Goal: Find specific page/section: Find specific page/section

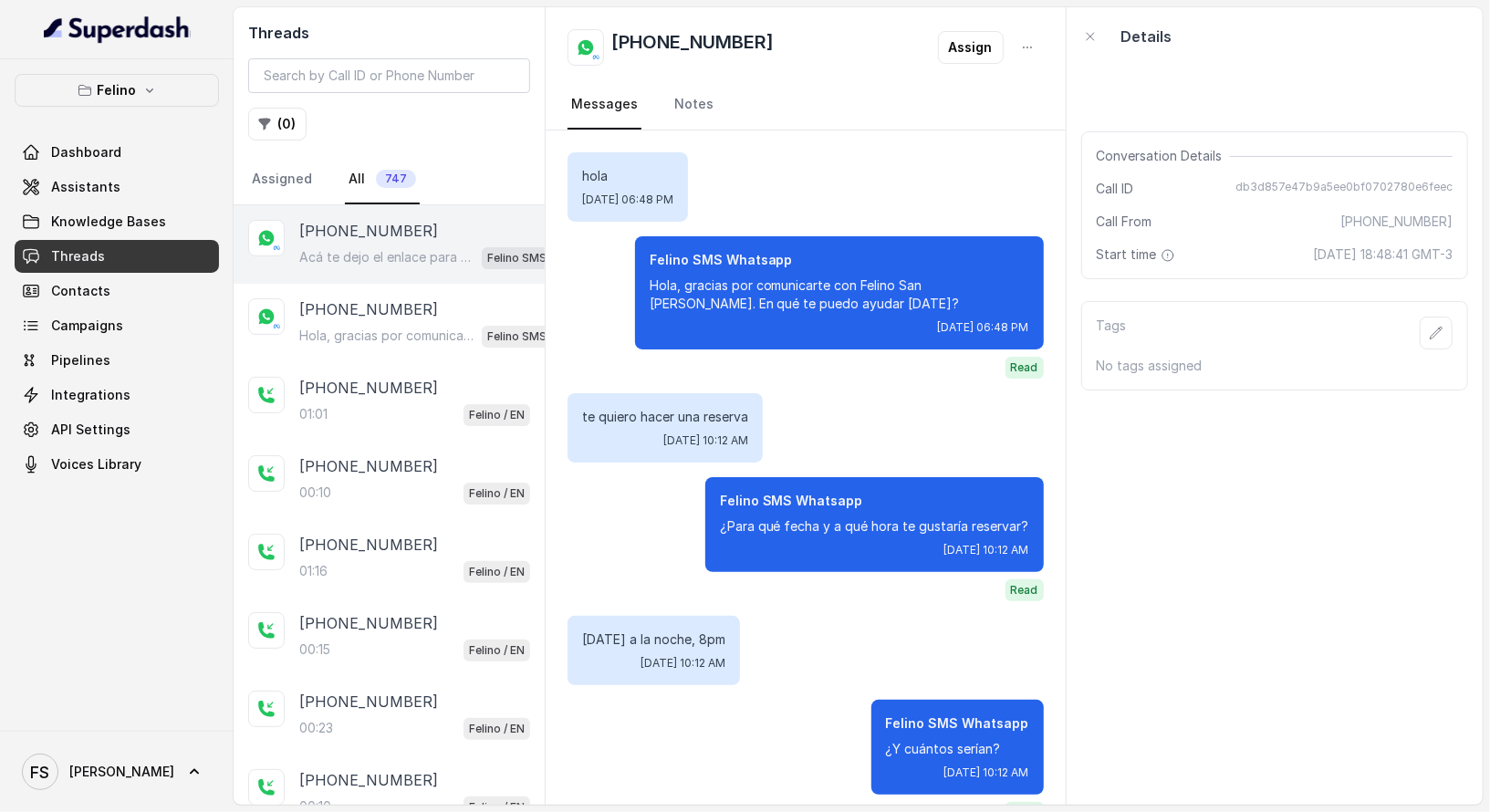
scroll to position [521, 0]
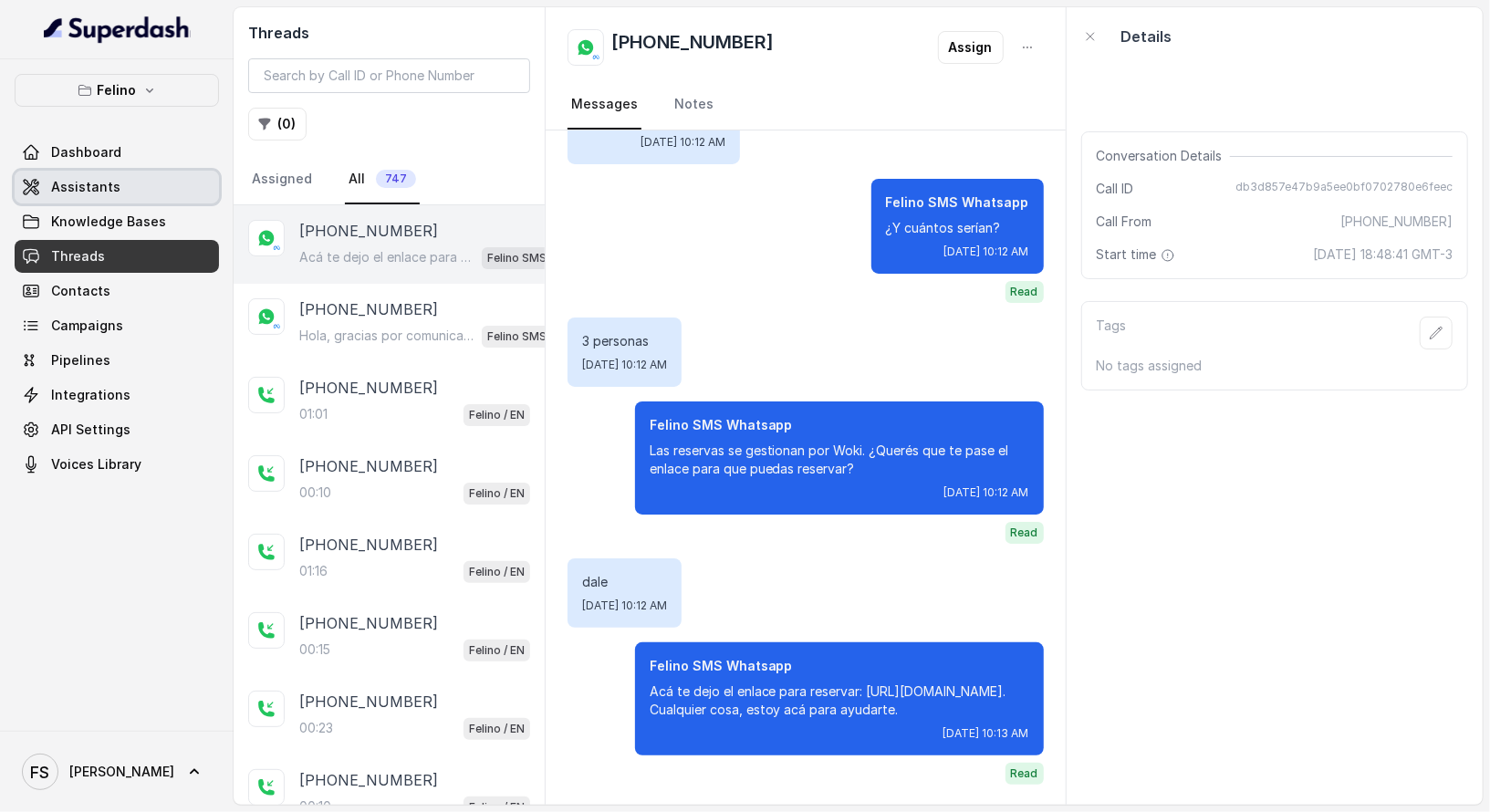
click at [191, 184] on link "Assistants" at bounding box center [117, 187] width 204 height 33
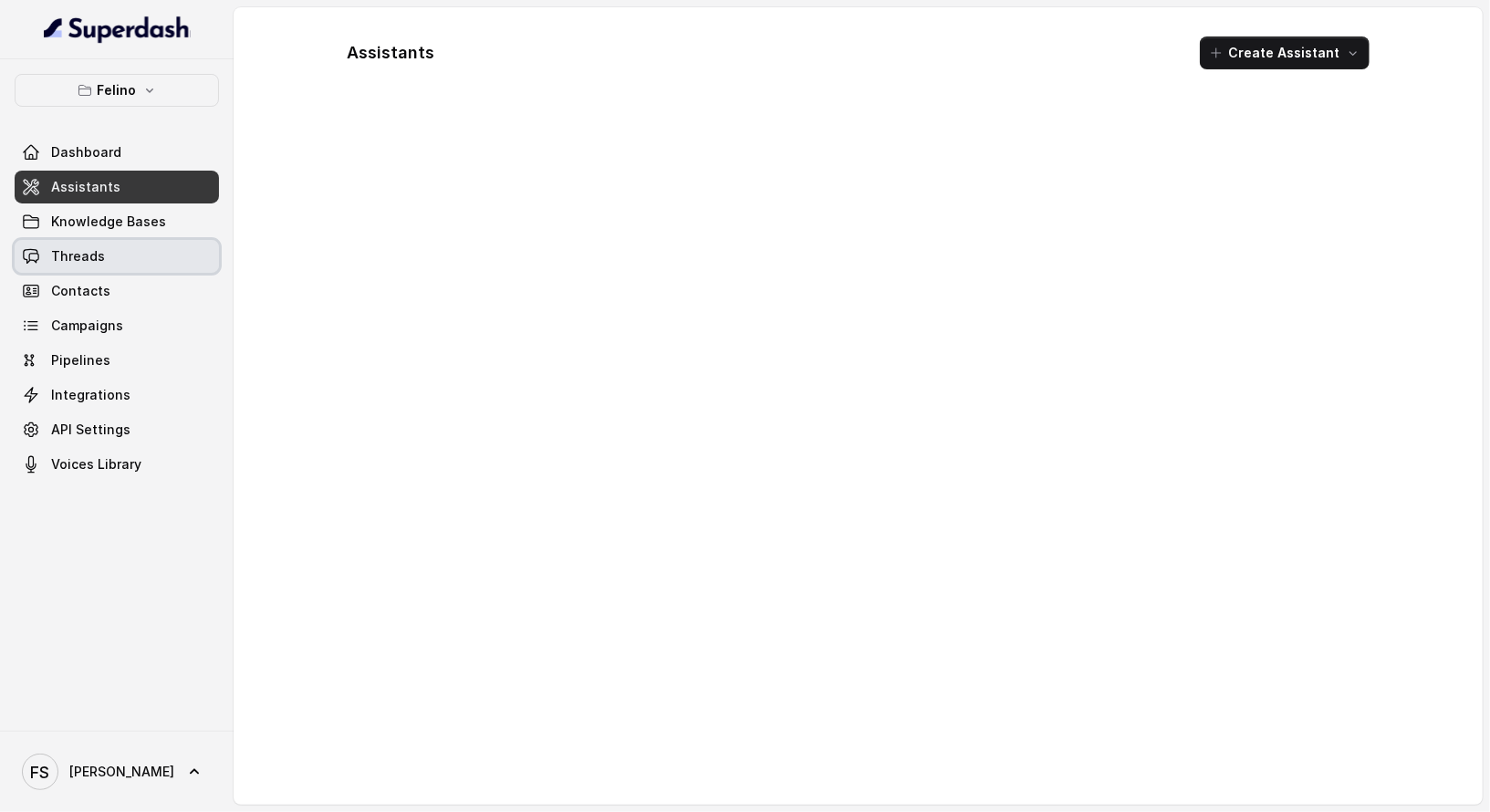
click at [186, 243] on link "Threads" at bounding box center [117, 256] width 204 height 33
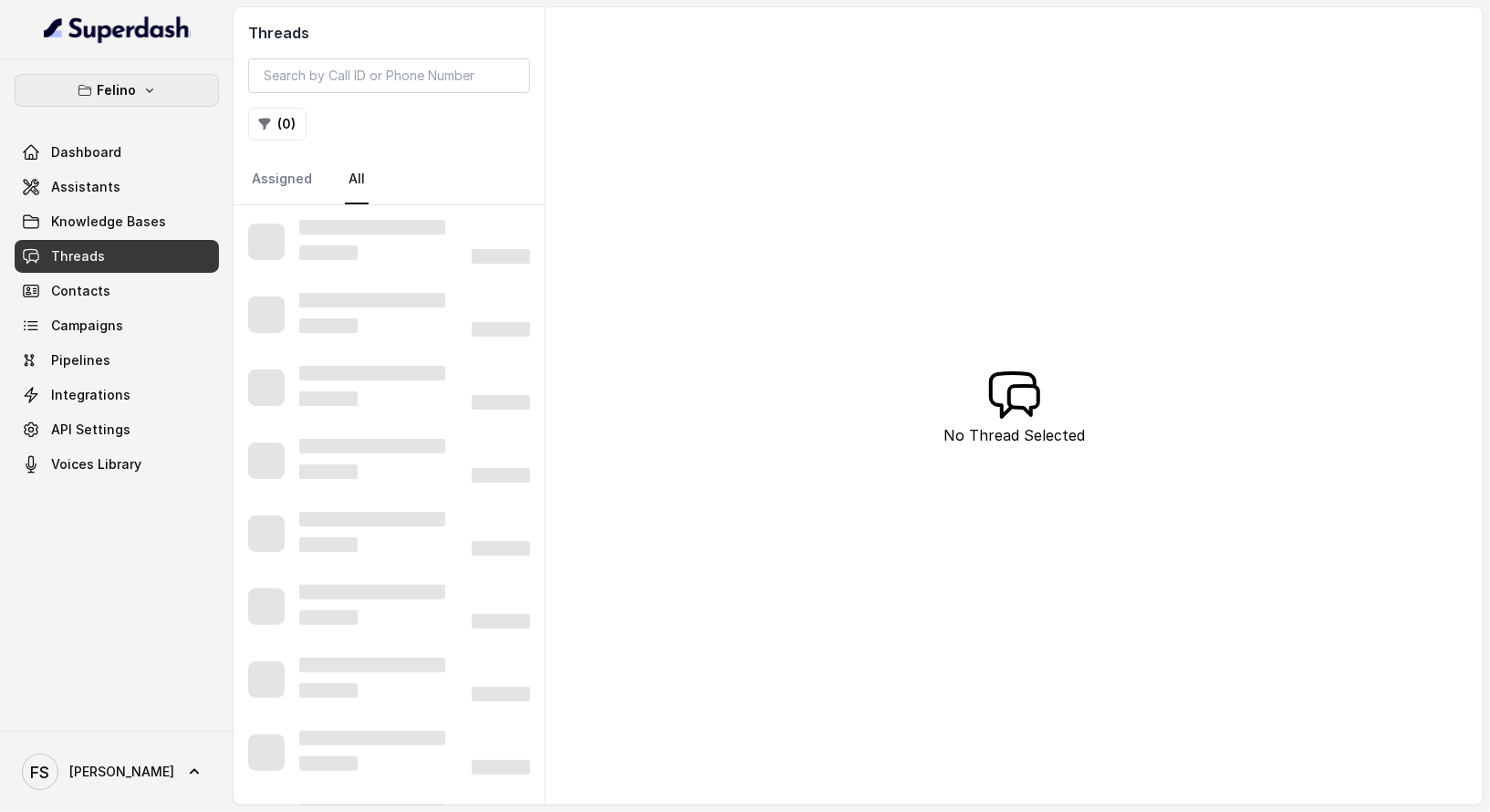
click at [201, 90] on button "Felino" at bounding box center [117, 90] width 204 height 33
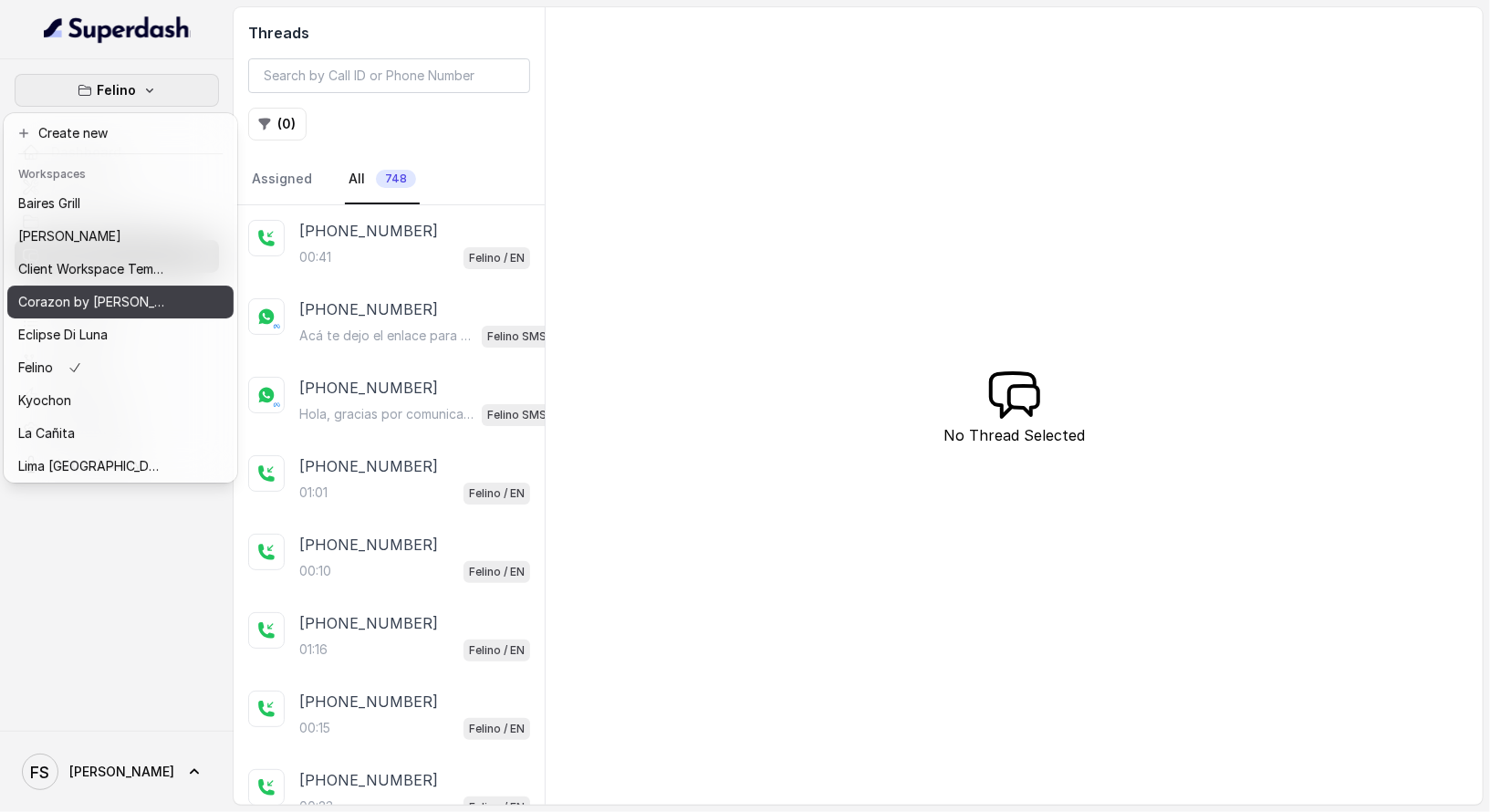
click at [113, 291] on p "Corazon by [PERSON_NAME]" at bounding box center [91, 302] width 146 height 22
